Goal: Transaction & Acquisition: Purchase product/service

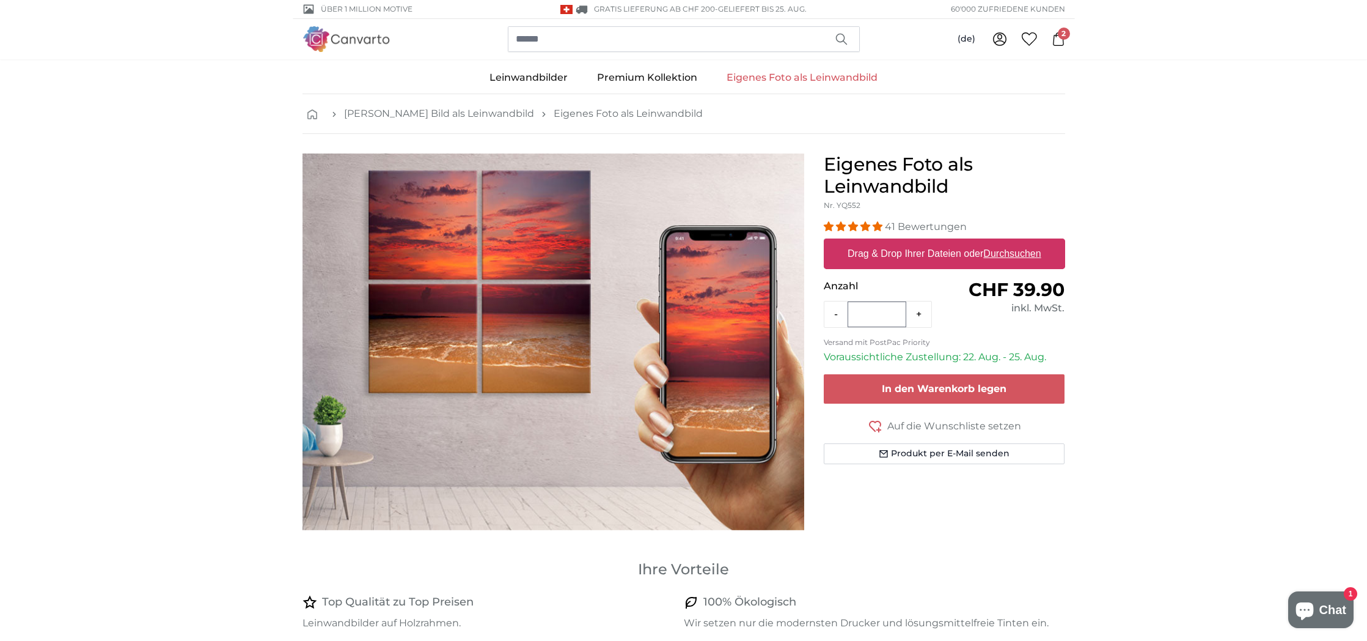
click at [1014, 257] on u "Durchsuchen" at bounding box center [1012, 253] width 57 height 10
click at [1014, 242] on input "Drag & Drop Ihrer Dateien oder Durchsuchen" at bounding box center [944, 240] width 241 height 4
type input "**********"
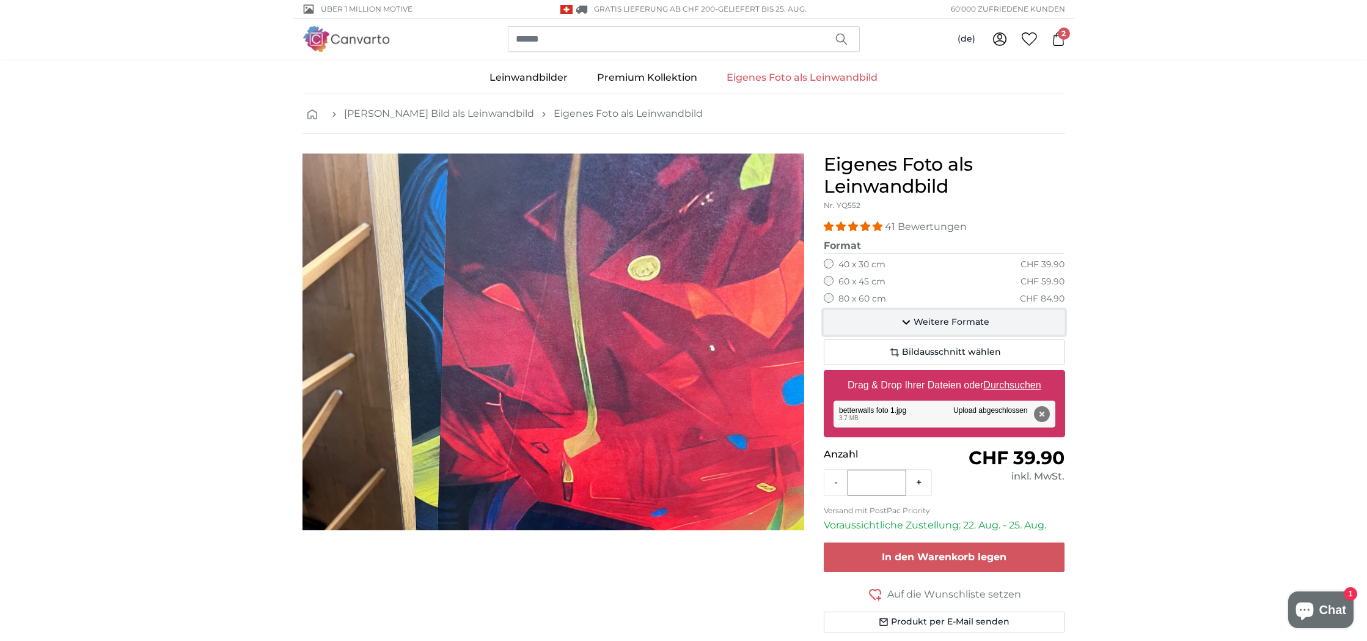
click at [941, 321] on span "Weitere Formate" at bounding box center [952, 322] width 76 height 12
